Goal: Find specific page/section: Find specific page/section

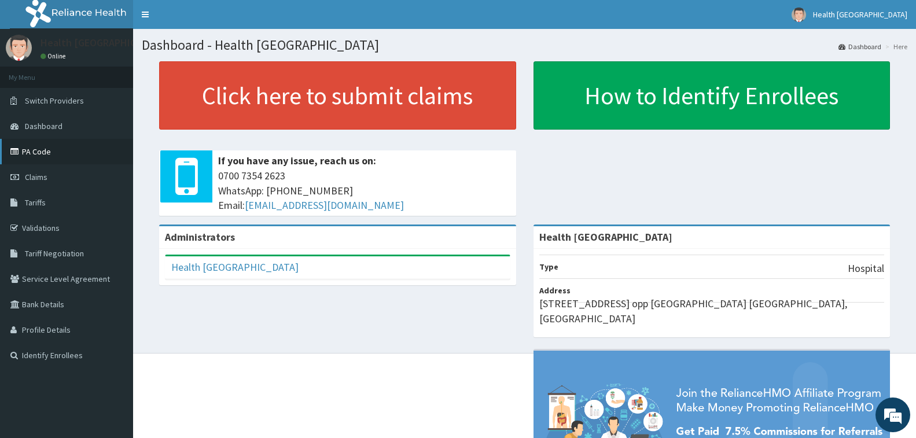
click at [57, 151] on link "PA Code" at bounding box center [66, 151] width 133 height 25
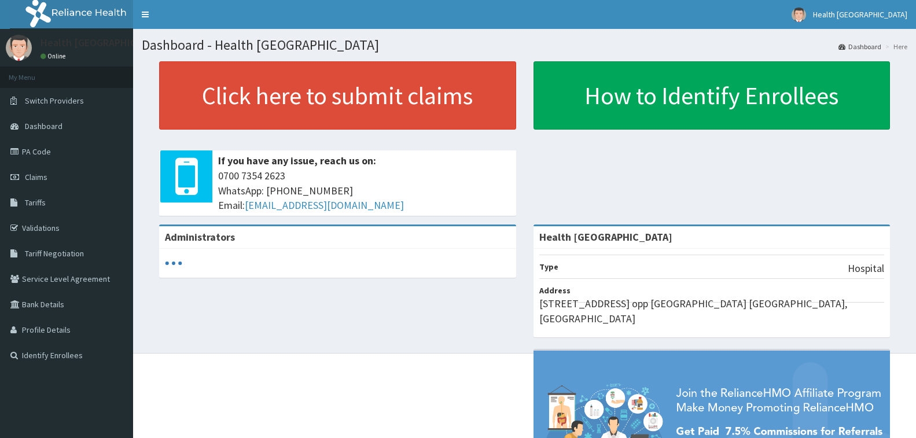
click at [56, 157] on link "PA Code" at bounding box center [66, 151] width 133 height 25
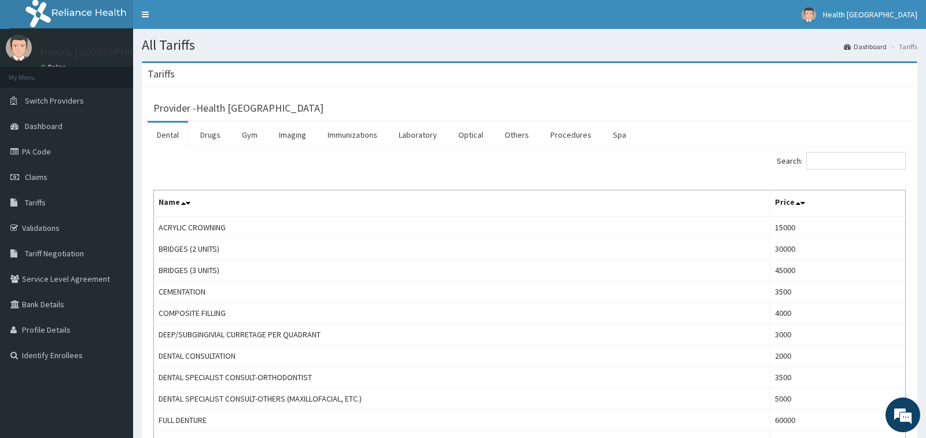
drag, startPoint x: 217, startPoint y: 141, endPoint x: 666, endPoint y: 136, distance: 449.0
click at [217, 140] on link "Drugs" at bounding box center [210, 135] width 39 height 24
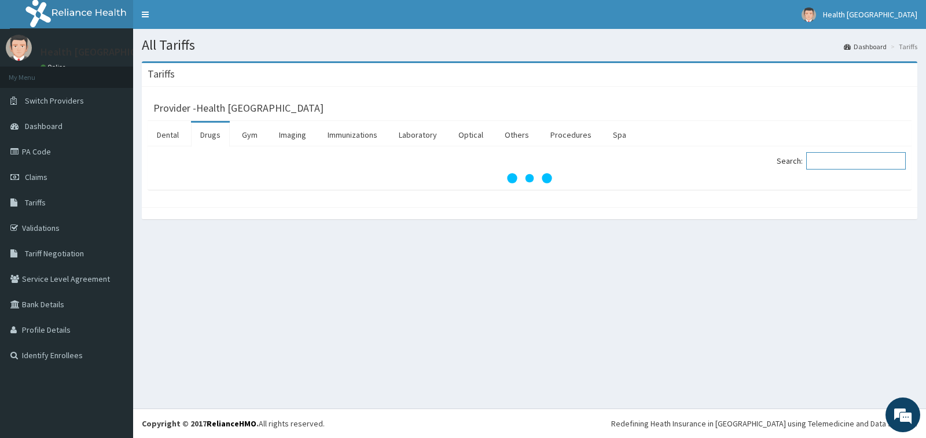
click at [827, 159] on input "Search:" at bounding box center [856, 160] width 100 height 17
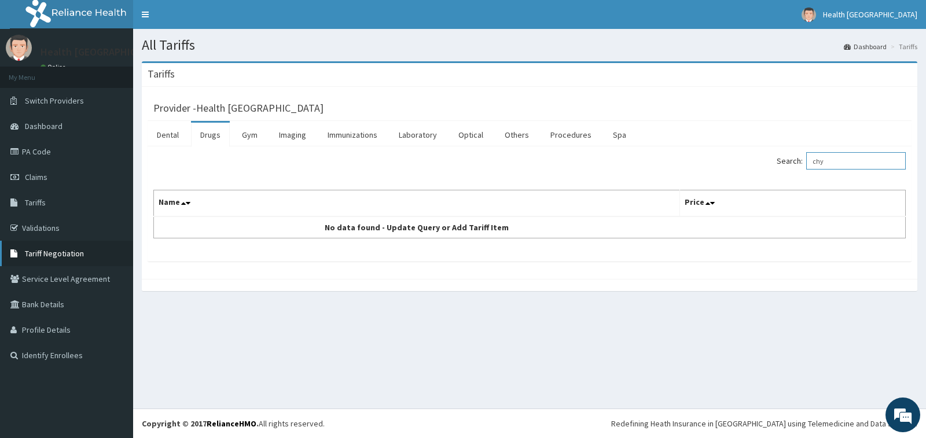
type input "chy"
click at [35, 254] on span "Tariff Negotiation" at bounding box center [54, 253] width 59 height 10
